Goal: Information Seeking & Learning: Learn about a topic

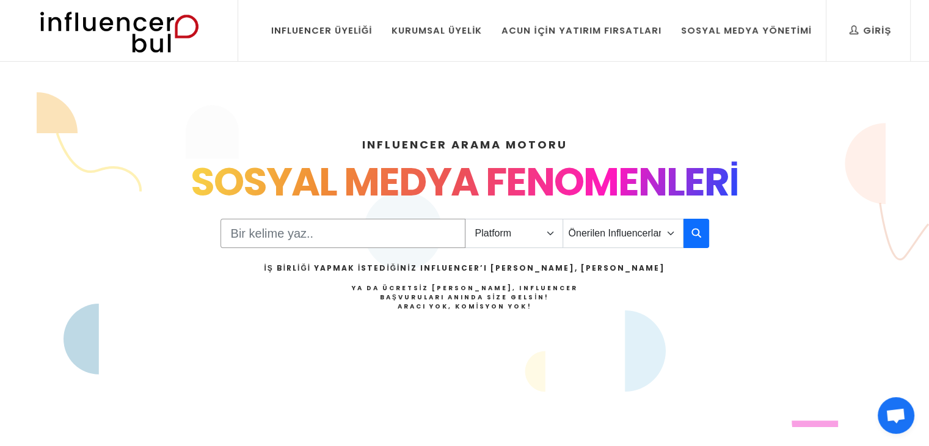
drag, startPoint x: 0, startPoint y: 0, endPoint x: 398, endPoint y: 220, distance: 454.4
click at [398, 220] on input "Search" at bounding box center [342, 233] width 245 height 29
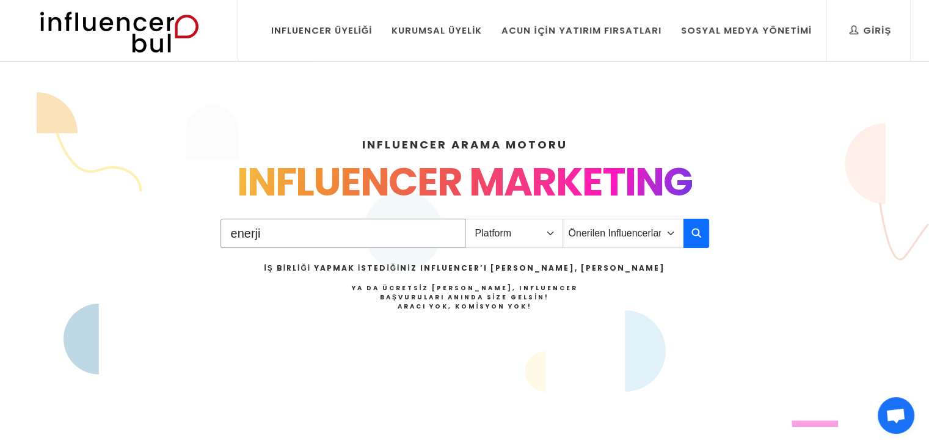
type input "enerji"
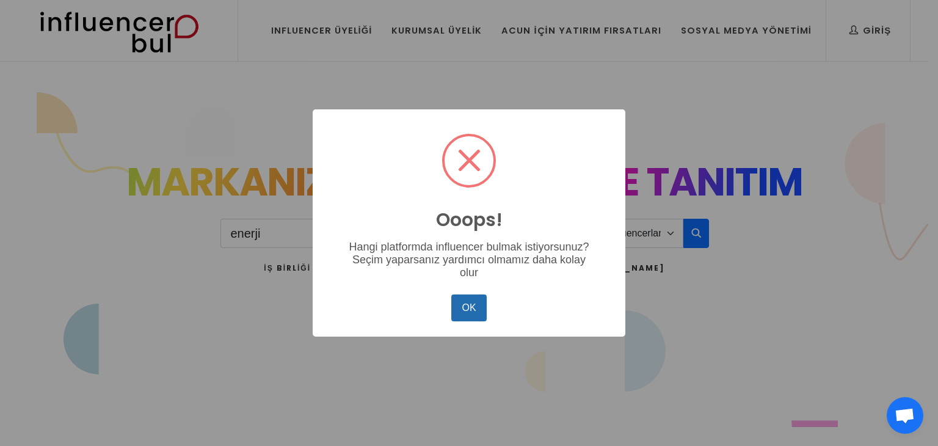
click at [472, 307] on button "OK" at bounding box center [468, 307] width 35 height 27
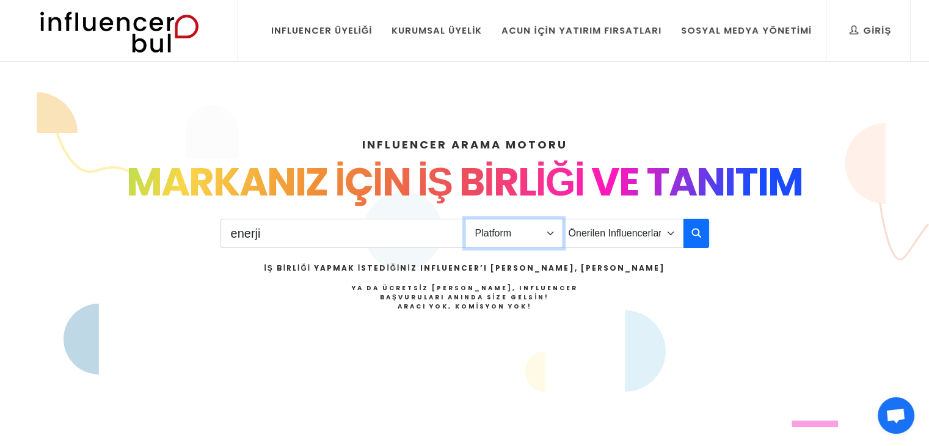
click at [494, 236] on select "Platform Instagram Facebook Youtube Tiktok Twitter Twitch" at bounding box center [514, 233] width 98 height 29
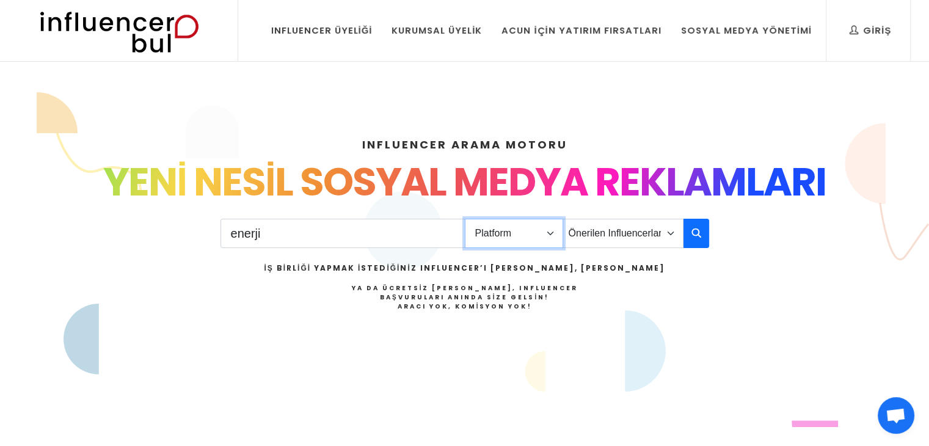
select select "1"
click at [465, 219] on select "Platform Instagram Facebook Youtube Tiktok Twitter Twitch" at bounding box center [514, 233] width 98 height 29
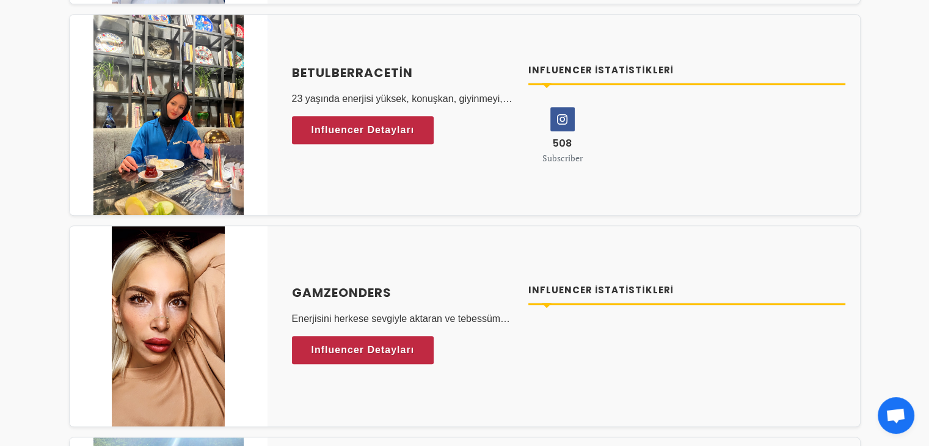
scroll to position [977, 0]
